Goal: Task Accomplishment & Management: Use online tool/utility

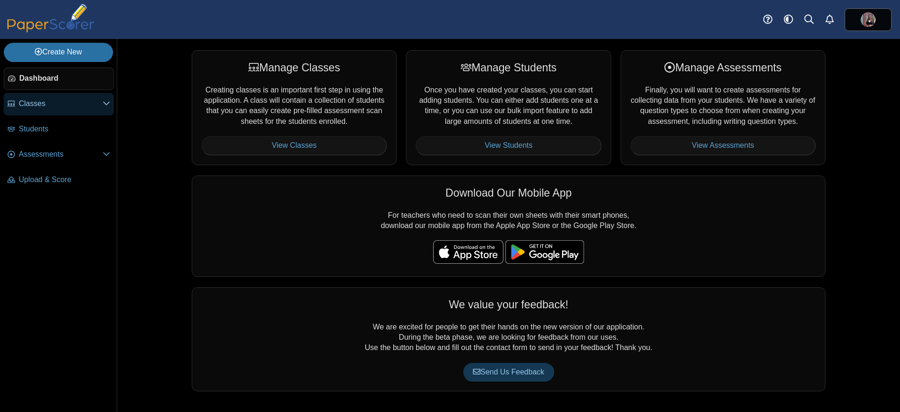
click at [25, 105] on span "Classes" at bounding box center [61, 103] width 84 height 10
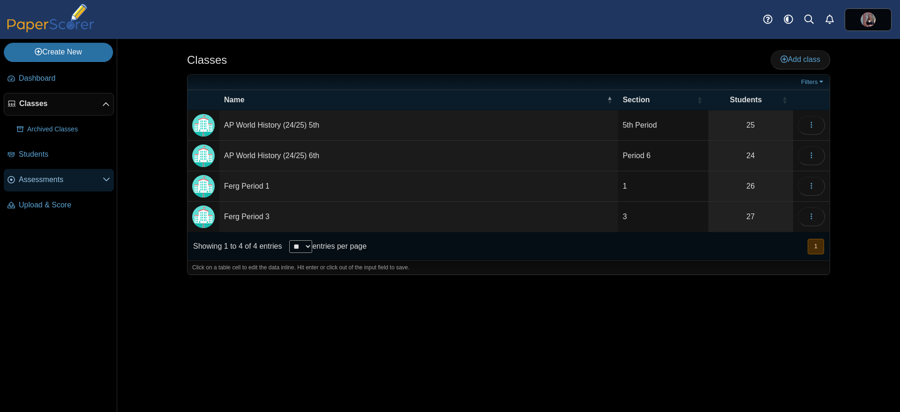
click at [39, 180] on span "Assessments" at bounding box center [61, 179] width 84 height 10
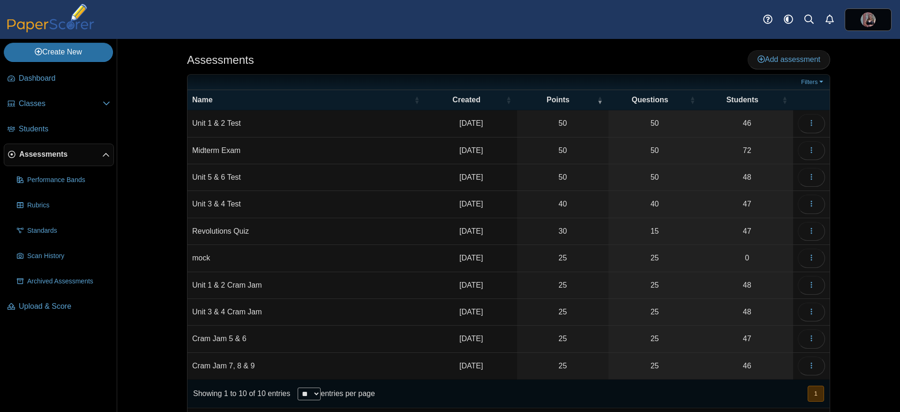
scroll to position [19, 0]
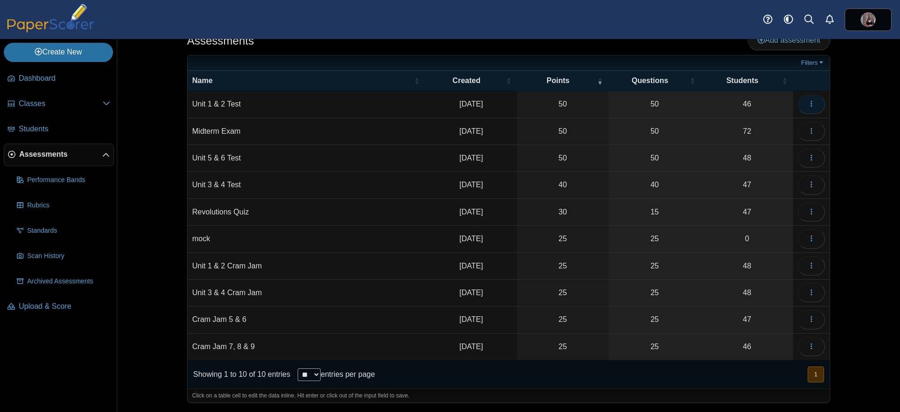
click at [808, 104] on icon "button" at bounding box center [811, 103] width 7 height 7
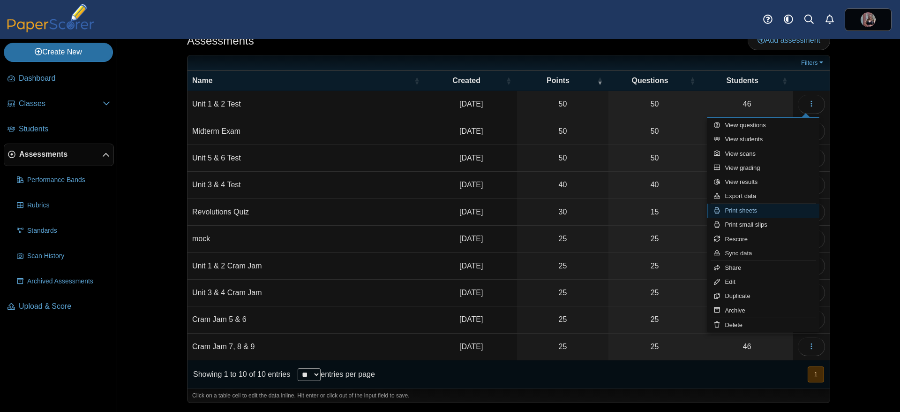
click at [747, 212] on link "Print sheets" at bounding box center [763, 210] width 112 height 14
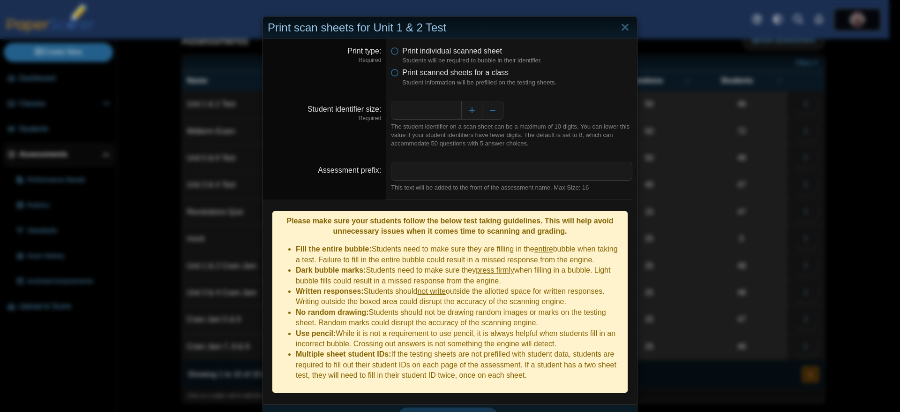
scroll to position [7, 0]
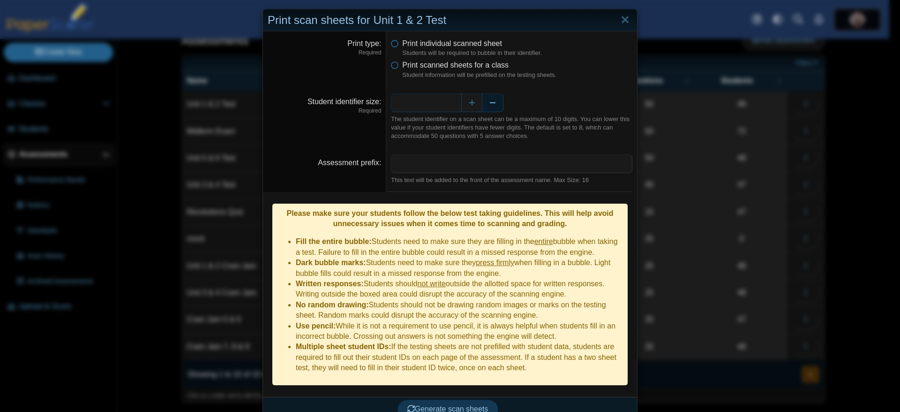
click at [488, 105] on button "Decrease" at bounding box center [492, 102] width 21 height 19
click at [433, 405] on span "Generate scan sheets" at bounding box center [447, 409] width 81 height 8
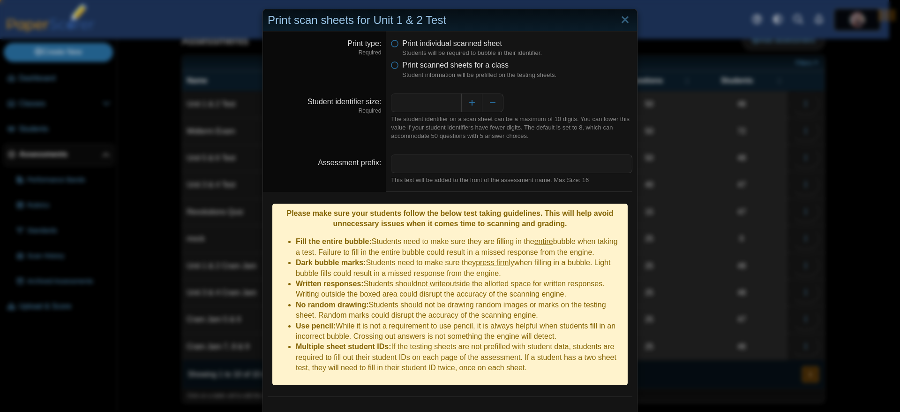
scroll to position [53, 0]
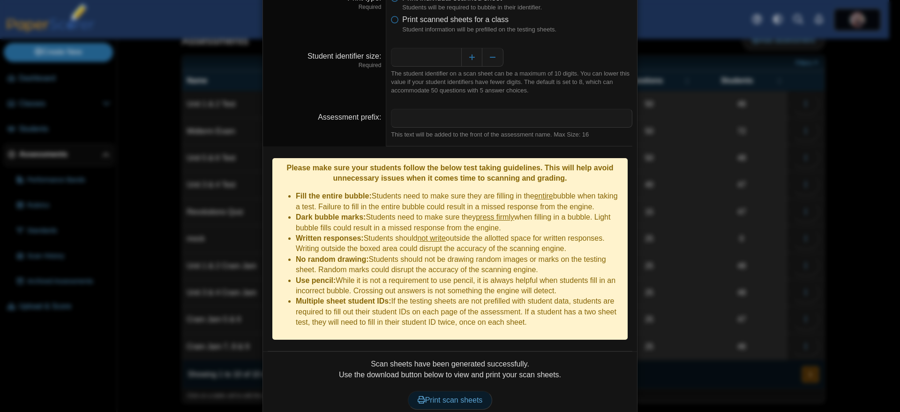
click at [460, 396] on span "Print scan sheets" at bounding box center [450, 400] width 65 height 8
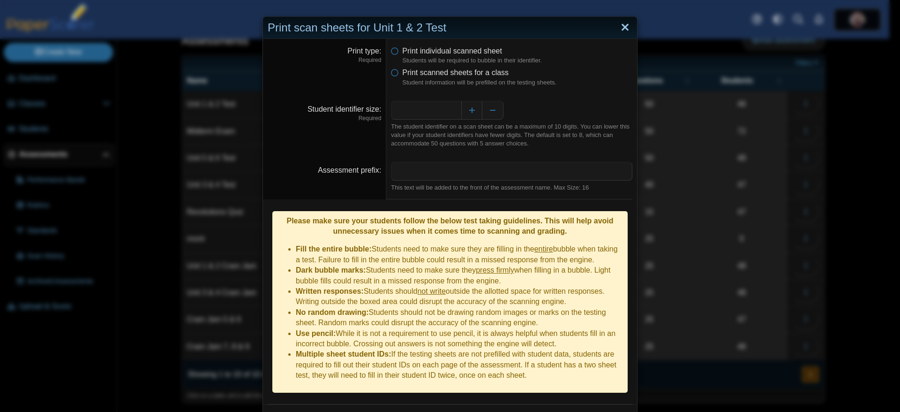
click at [621, 26] on link "Close" at bounding box center [625, 28] width 15 height 16
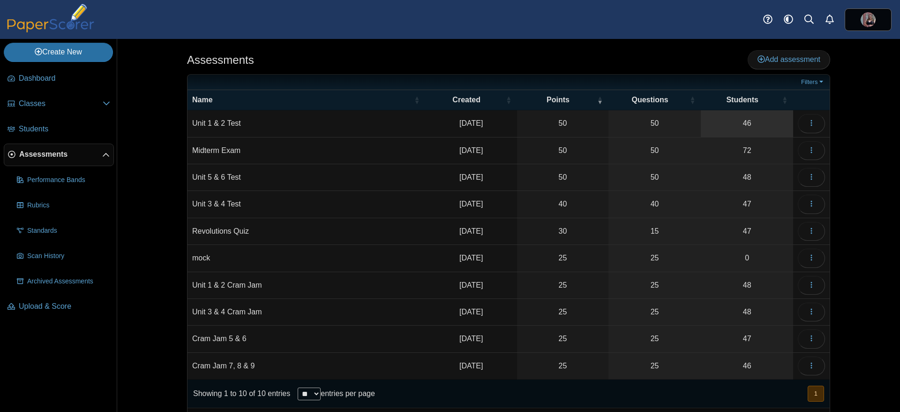
click at [736, 123] on link "46" at bounding box center [747, 123] width 92 height 26
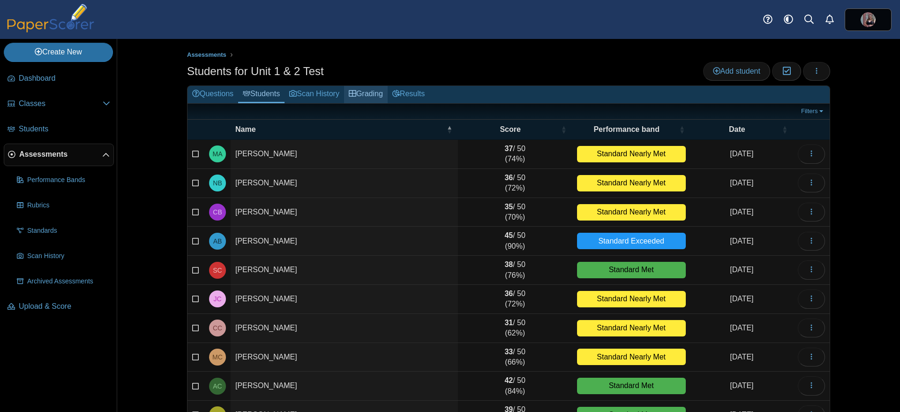
click at [371, 92] on link "Grading" at bounding box center [366, 94] width 44 height 17
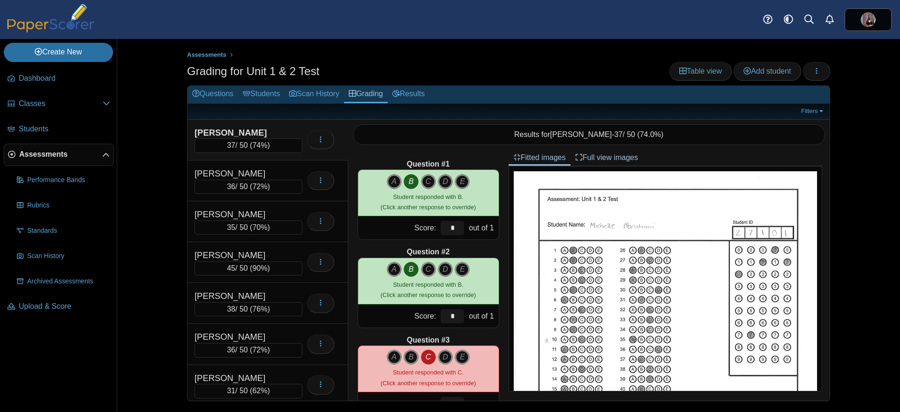
click at [52, 24] on img at bounding box center [51, 18] width 94 height 29
